Goal: Task Accomplishment & Management: Use online tool/utility

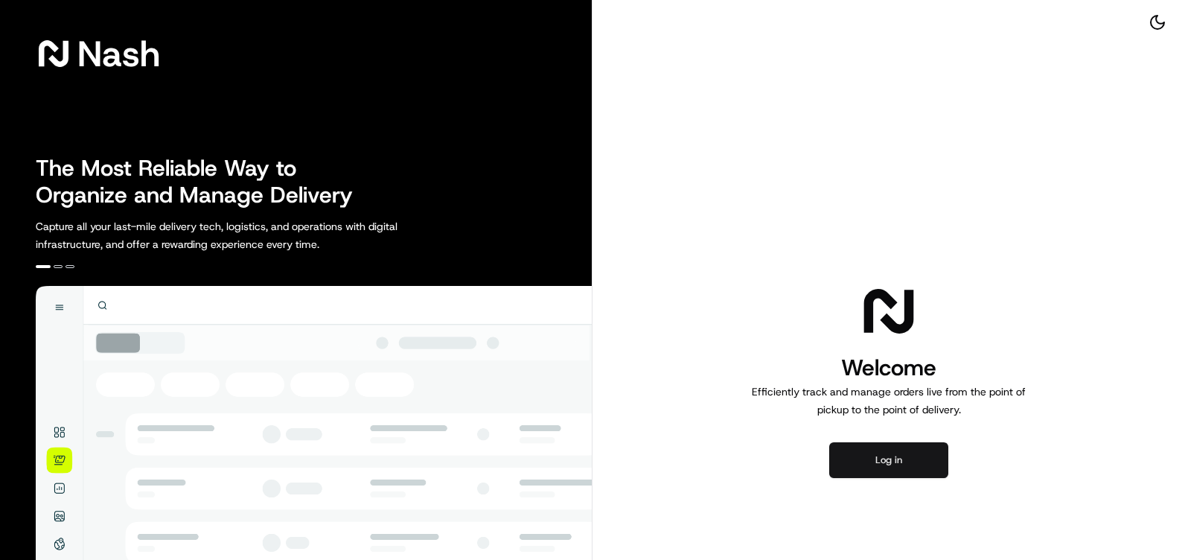
click at [914, 469] on button "Log in" at bounding box center [888, 460] width 119 height 36
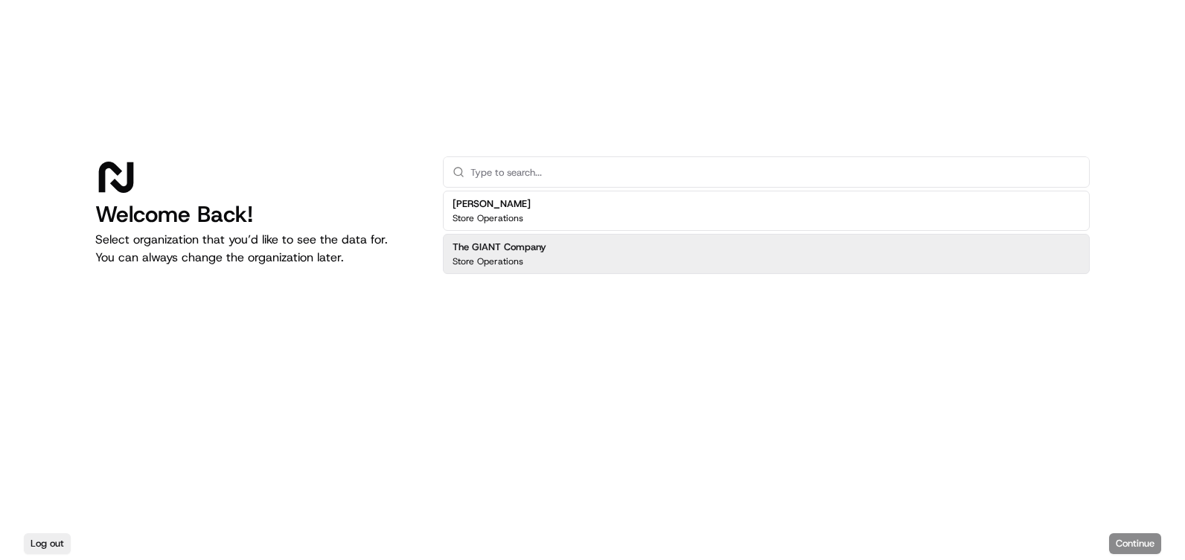
click at [520, 246] on h2 "The GIANT Company" at bounding box center [499, 246] width 94 height 13
click at [1116, 538] on button "Continue" at bounding box center [1135, 543] width 52 height 21
